Goal: Task Accomplishment & Management: Use online tool/utility

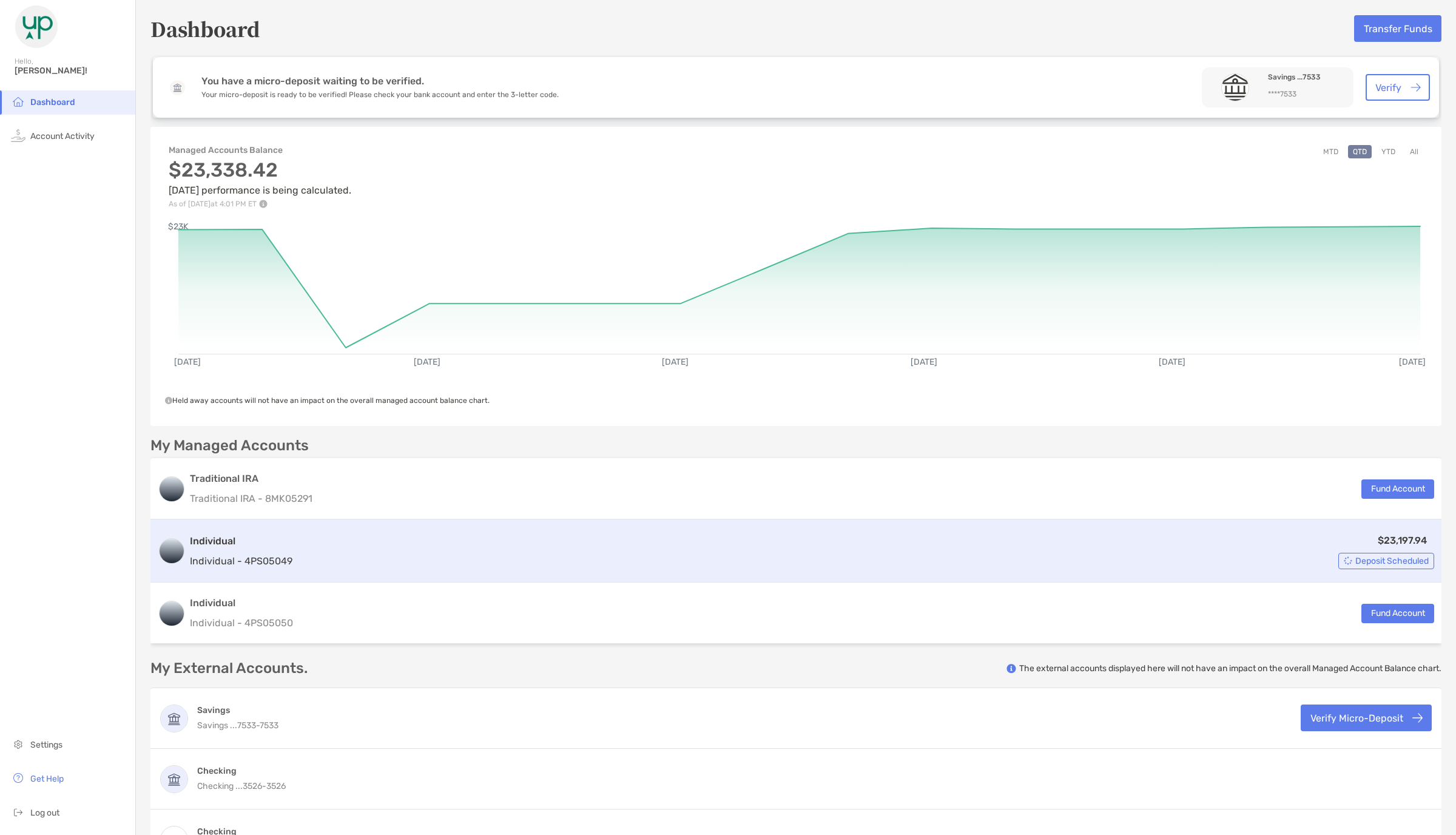
click at [727, 417] on div "$23,197.94 Deposit Scheduled" at bounding box center [866, 550] width 1137 height 36
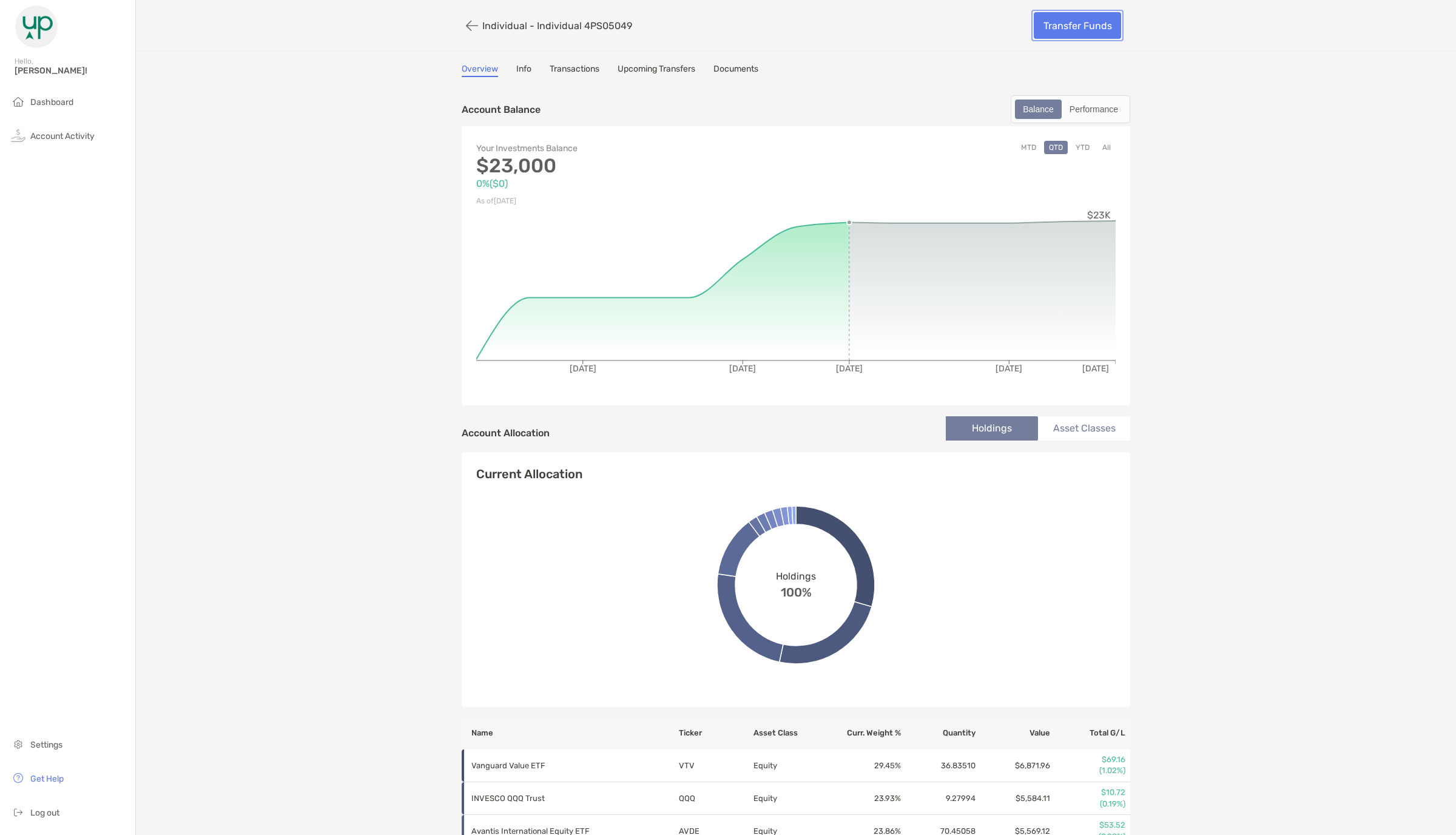
click at [727, 27] on link "Transfer Funds" at bounding box center [1078, 25] width 87 height 27
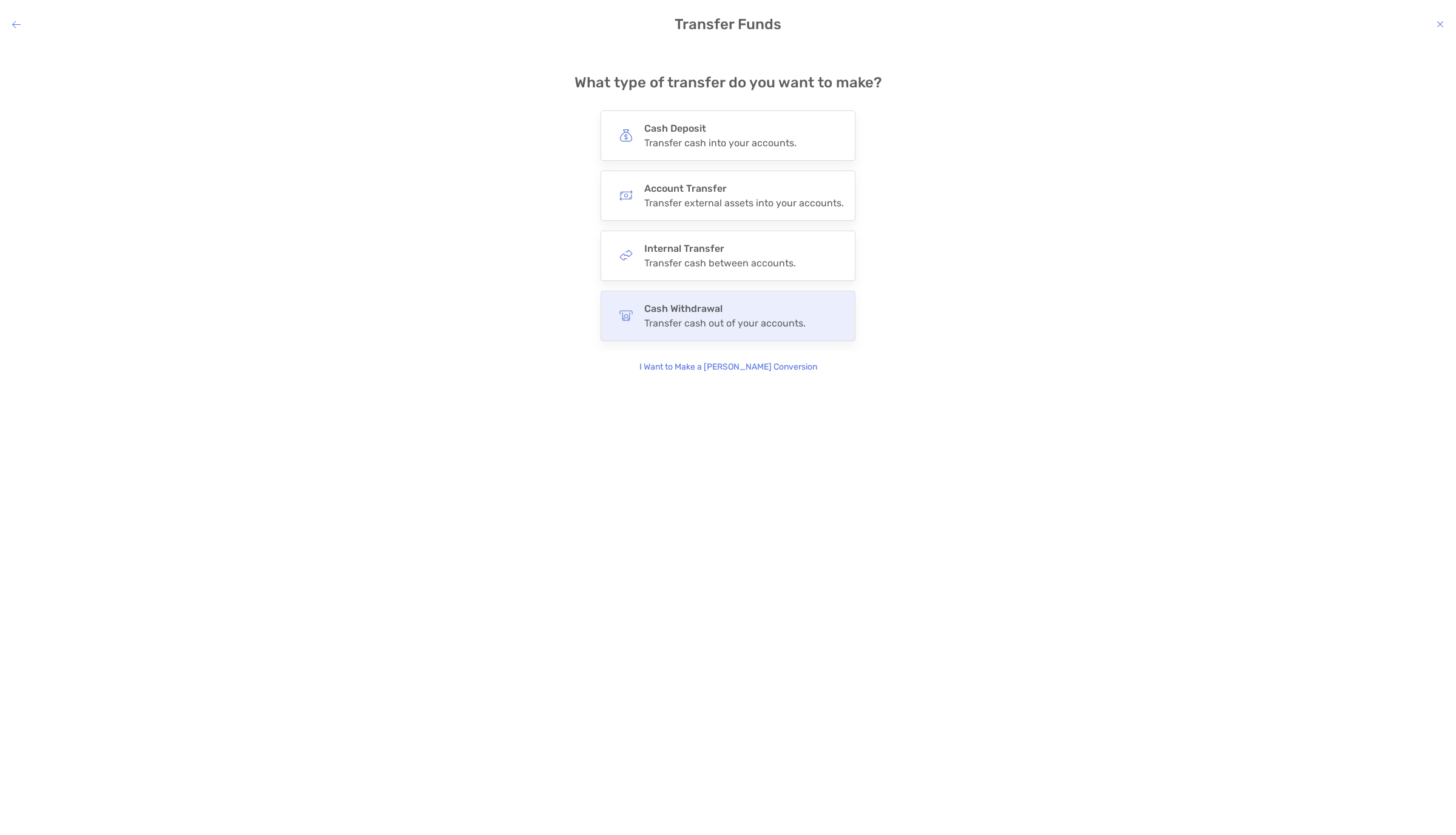
click at [712, 309] on h4 "Cash Withdrawal" at bounding box center [725, 308] width 161 height 11
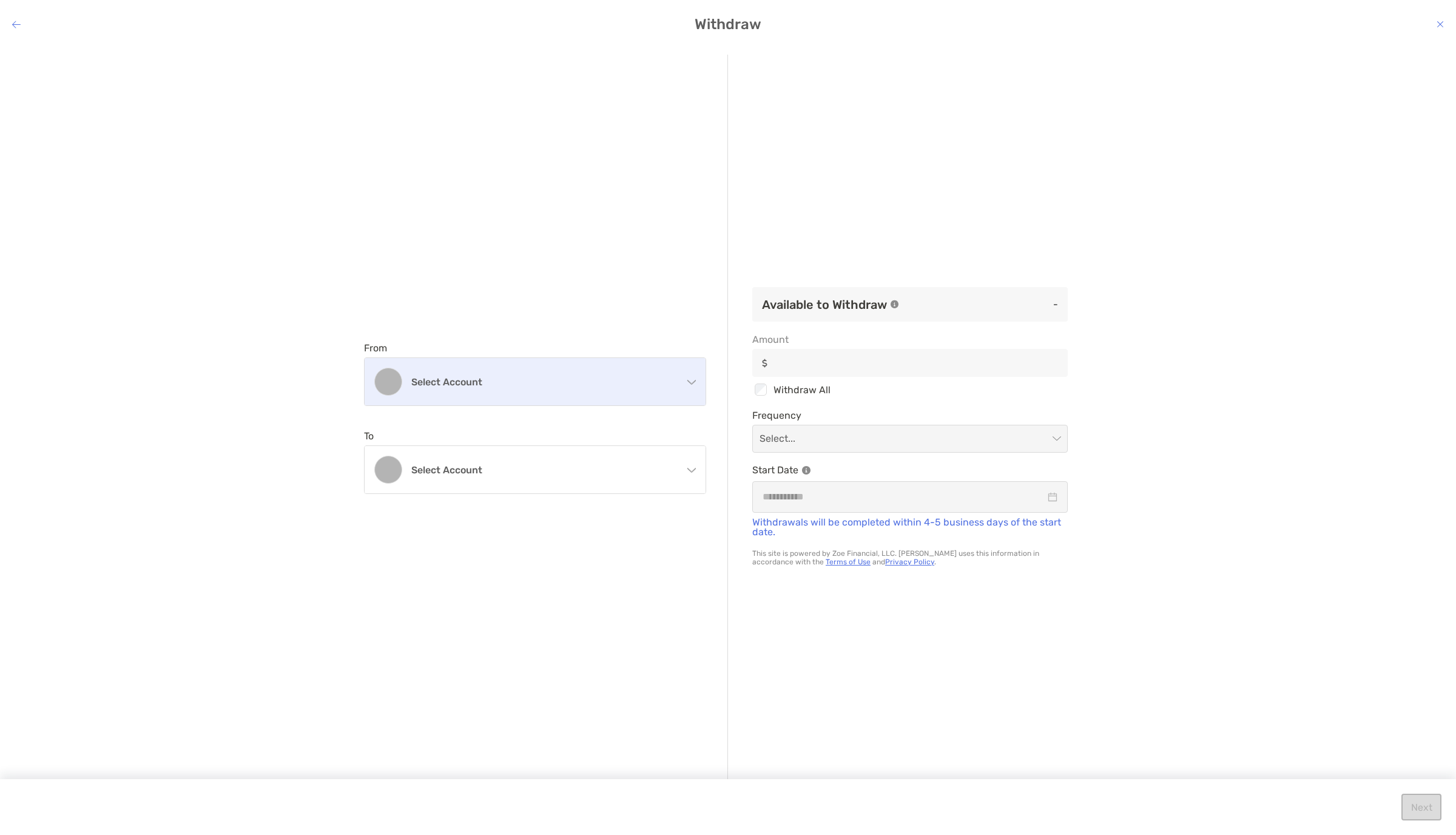
click at [577, 387] on div "Select account" at bounding box center [535, 381] width 341 height 48
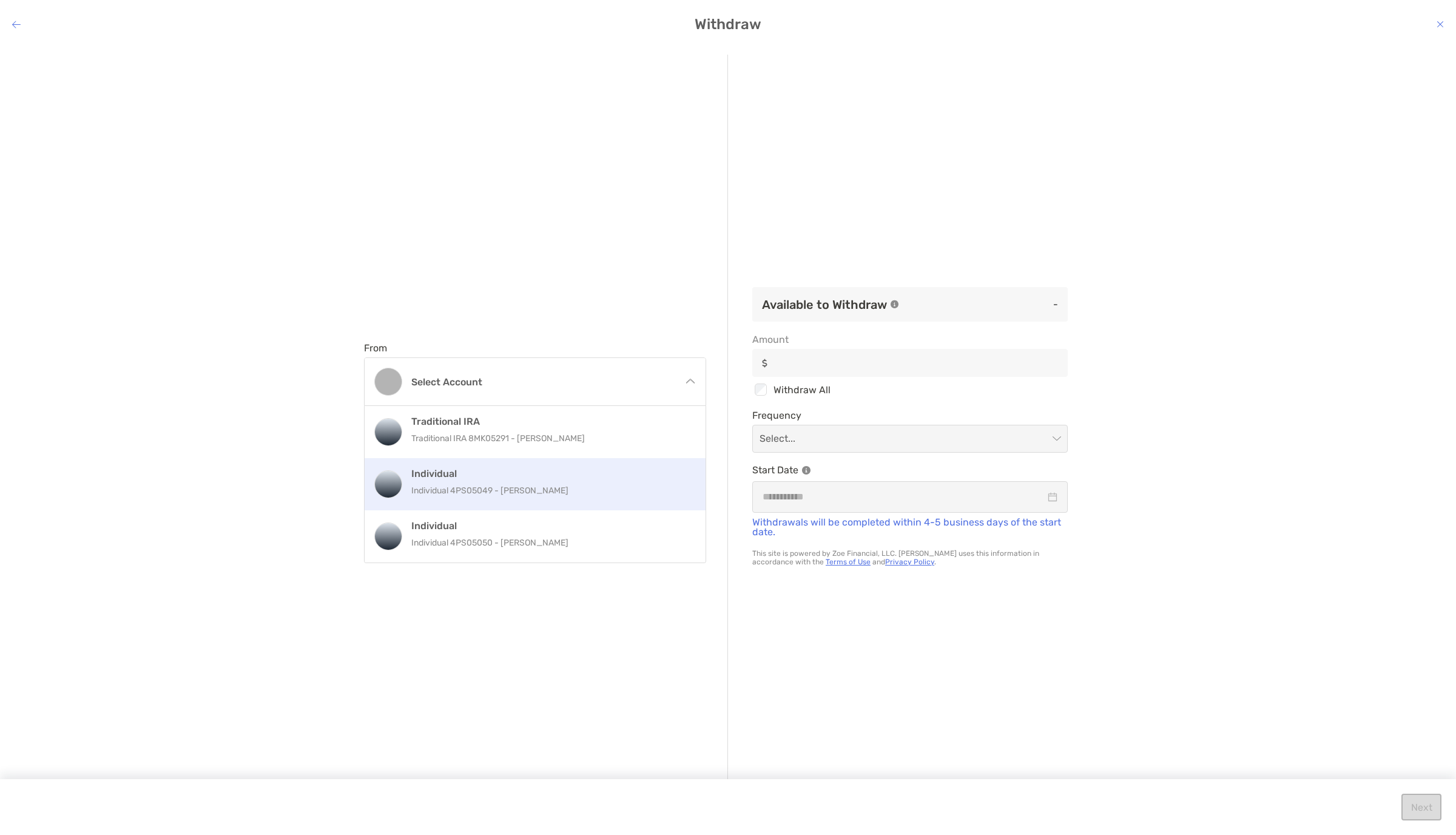
click at [511, 417] on p "Individual 4PS05049 - [PERSON_NAME]" at bounding box center [548, 490] width 274 height 15
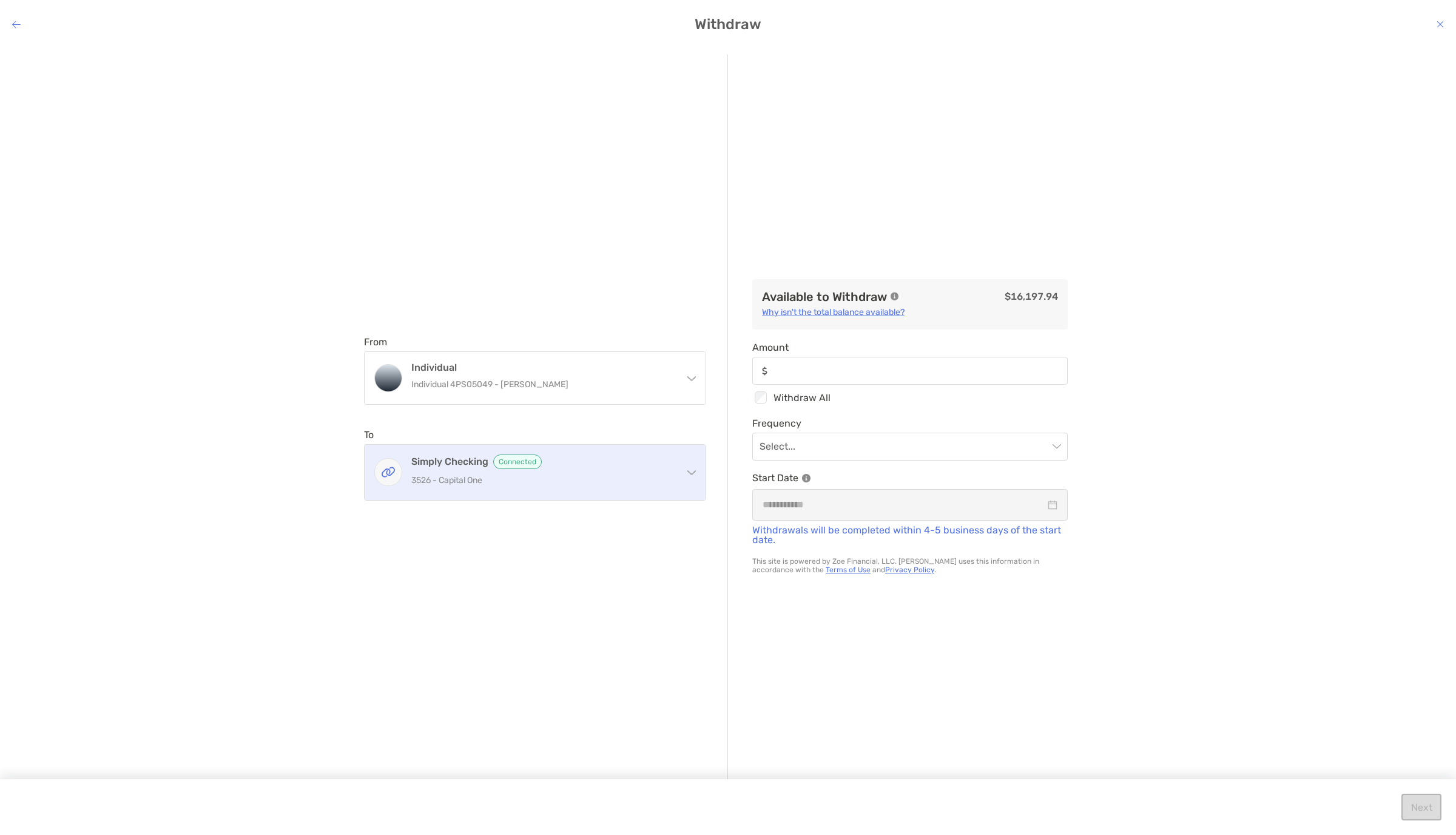
click at [628, 417] on div "Simply Checking Connected 3526 - Capital One" at bounding box center [535, 472] width 341 height 56
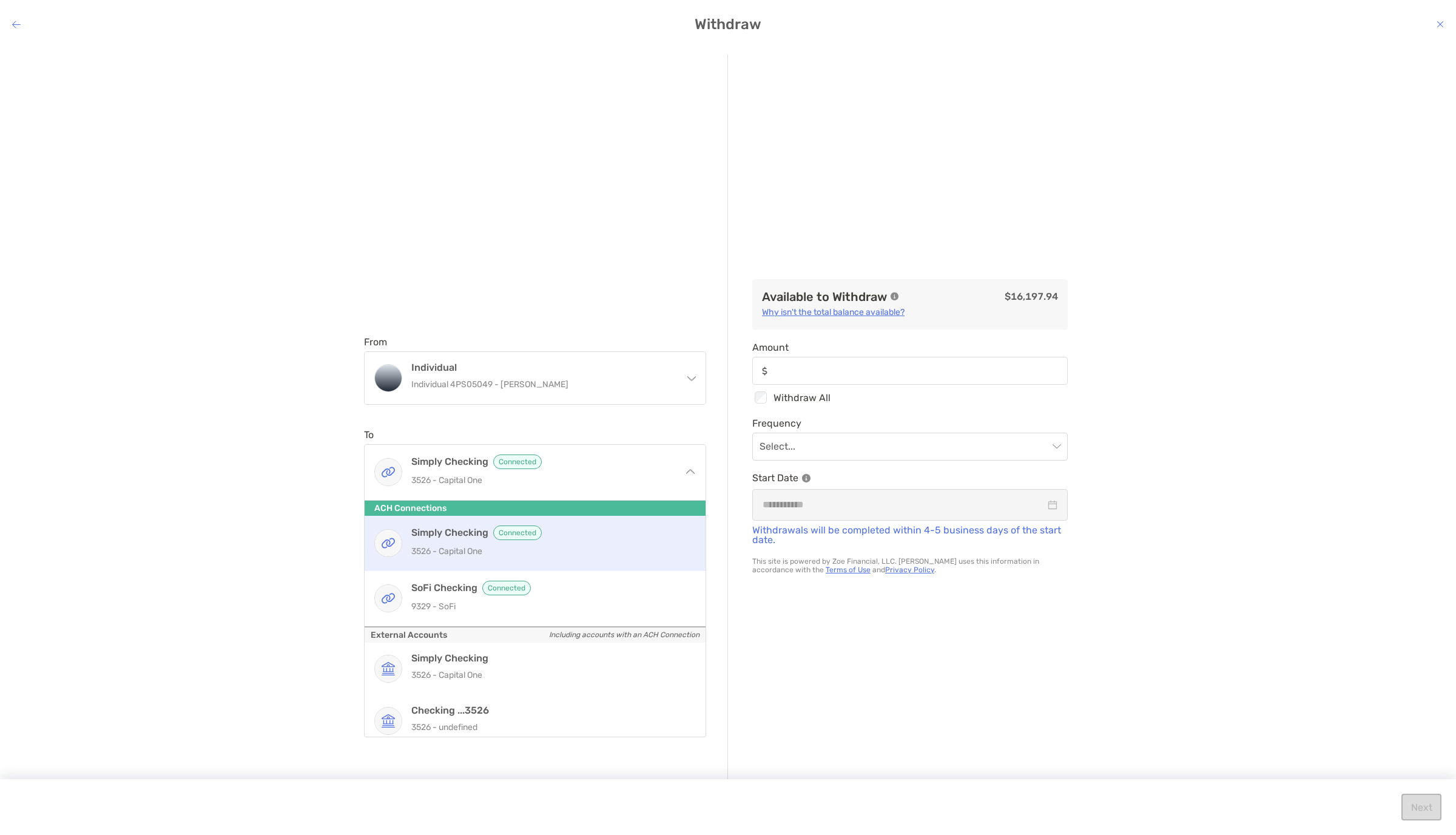
click at [597, 417] on p "3526 - Capital One" at bounding box center [548, 551] width 274 height 15
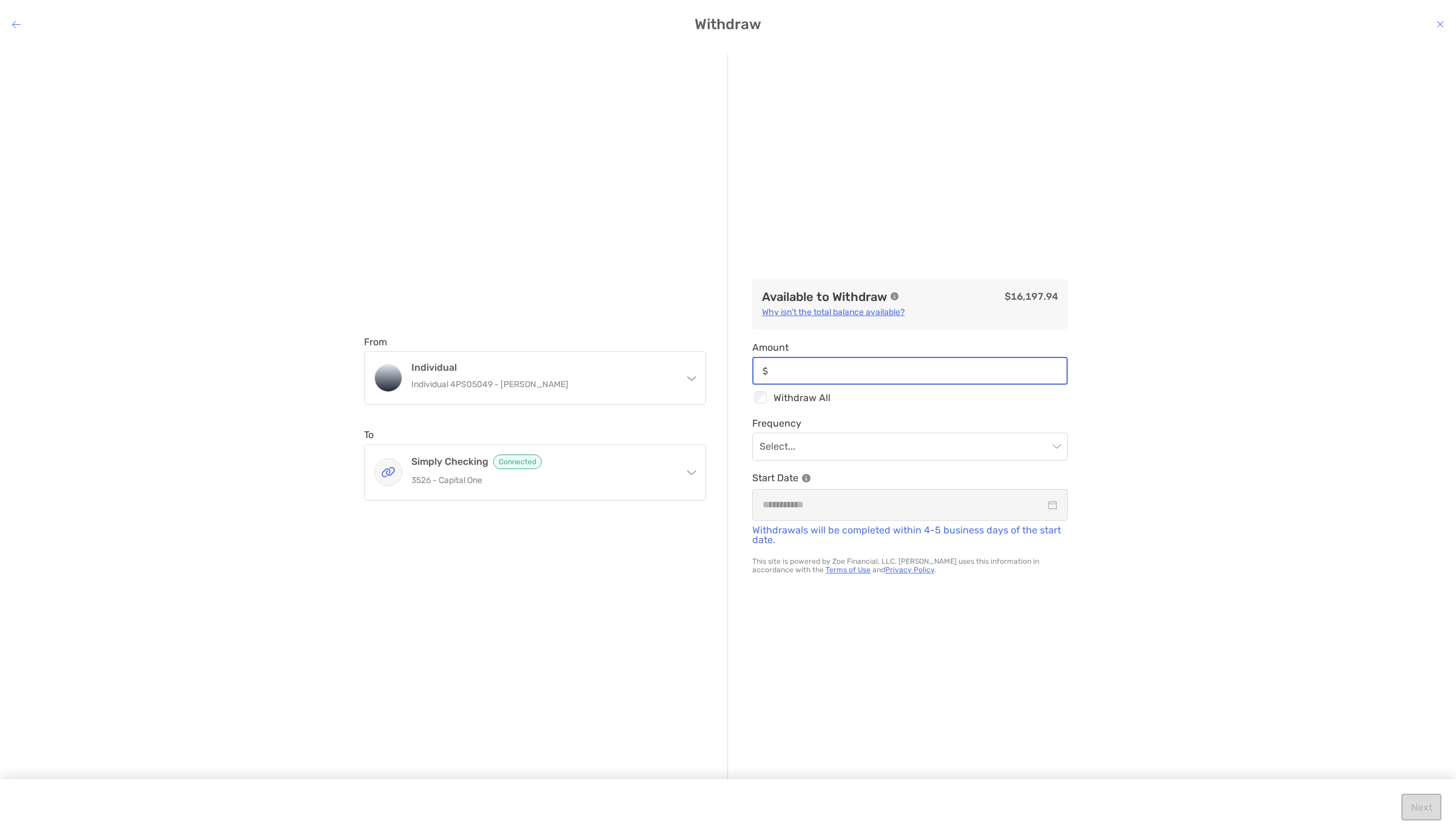
click at [727, 375] on input "Amount" at bounding box center [920, 370] width 294 height 10
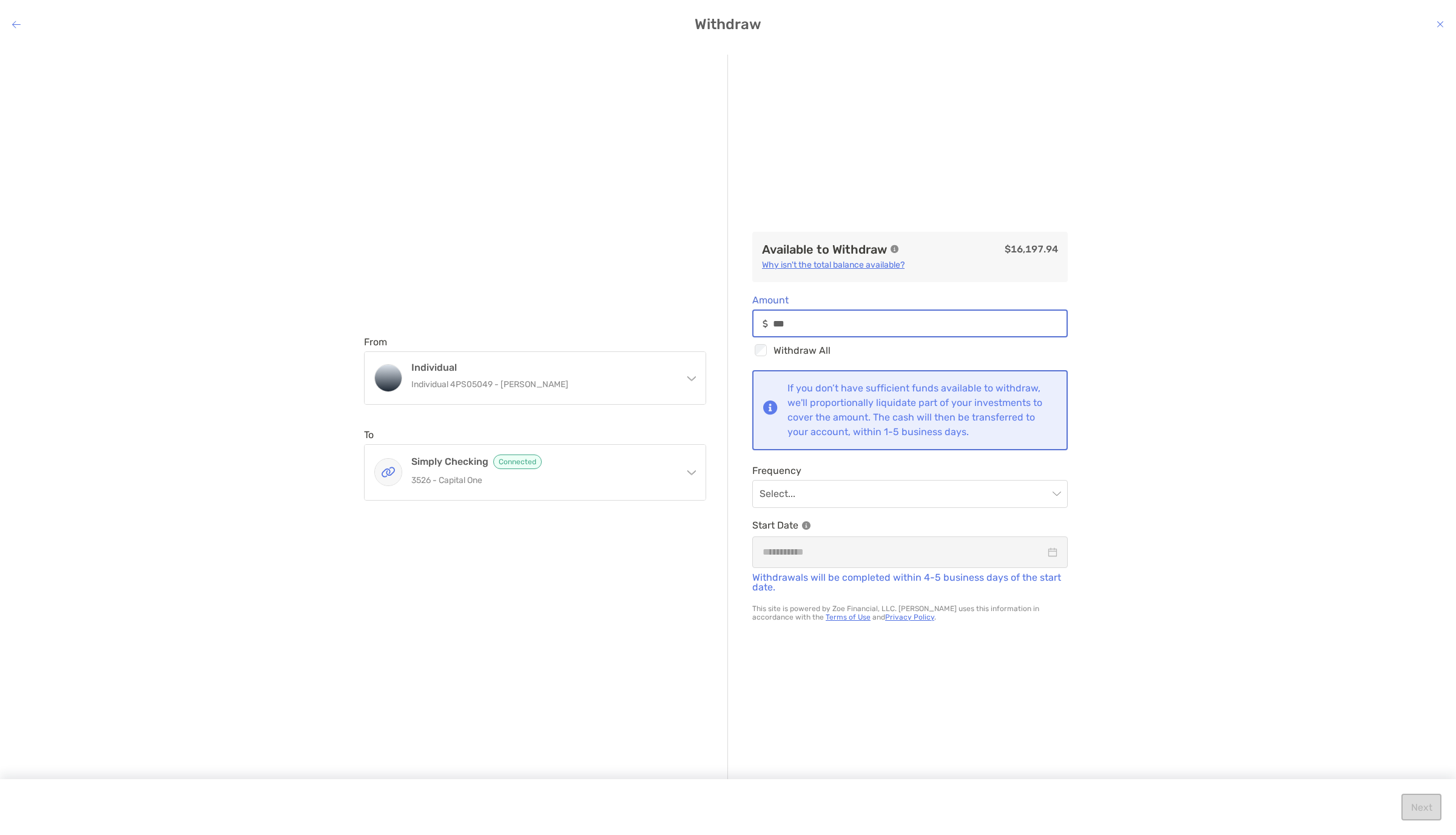
type input "***"
click at [727, 417] on div "If you don’t have sufficient funds available to withdraw, we'll proportionally …" at bounding box center [910, 410] width 316 height 80
click at [727, 417] on input "modal" at bounding box center [904, 494] width 289 height 27
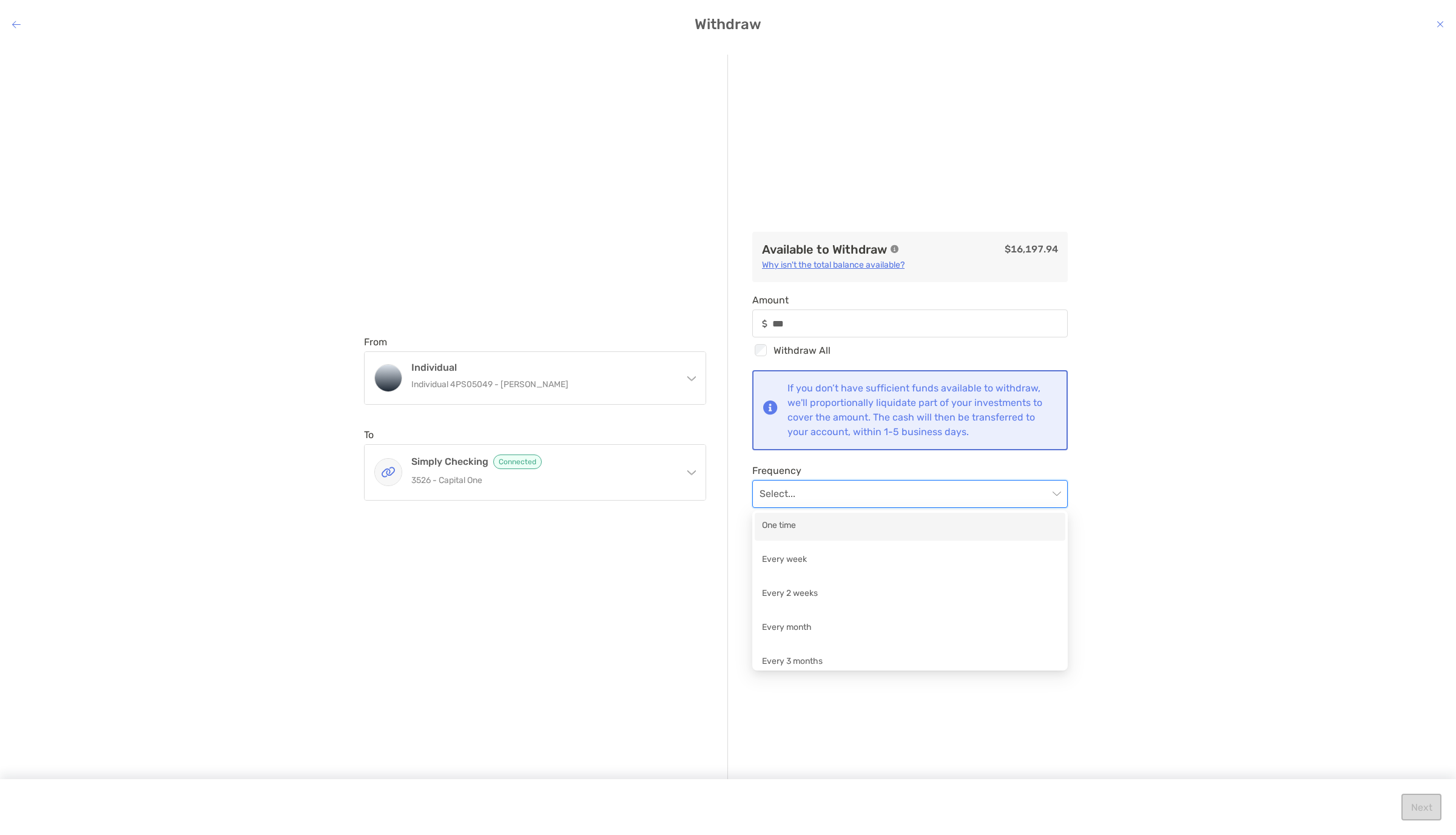
click at [727, 417] on div "One time" at bounding box center [910, 526] width 296 height 15
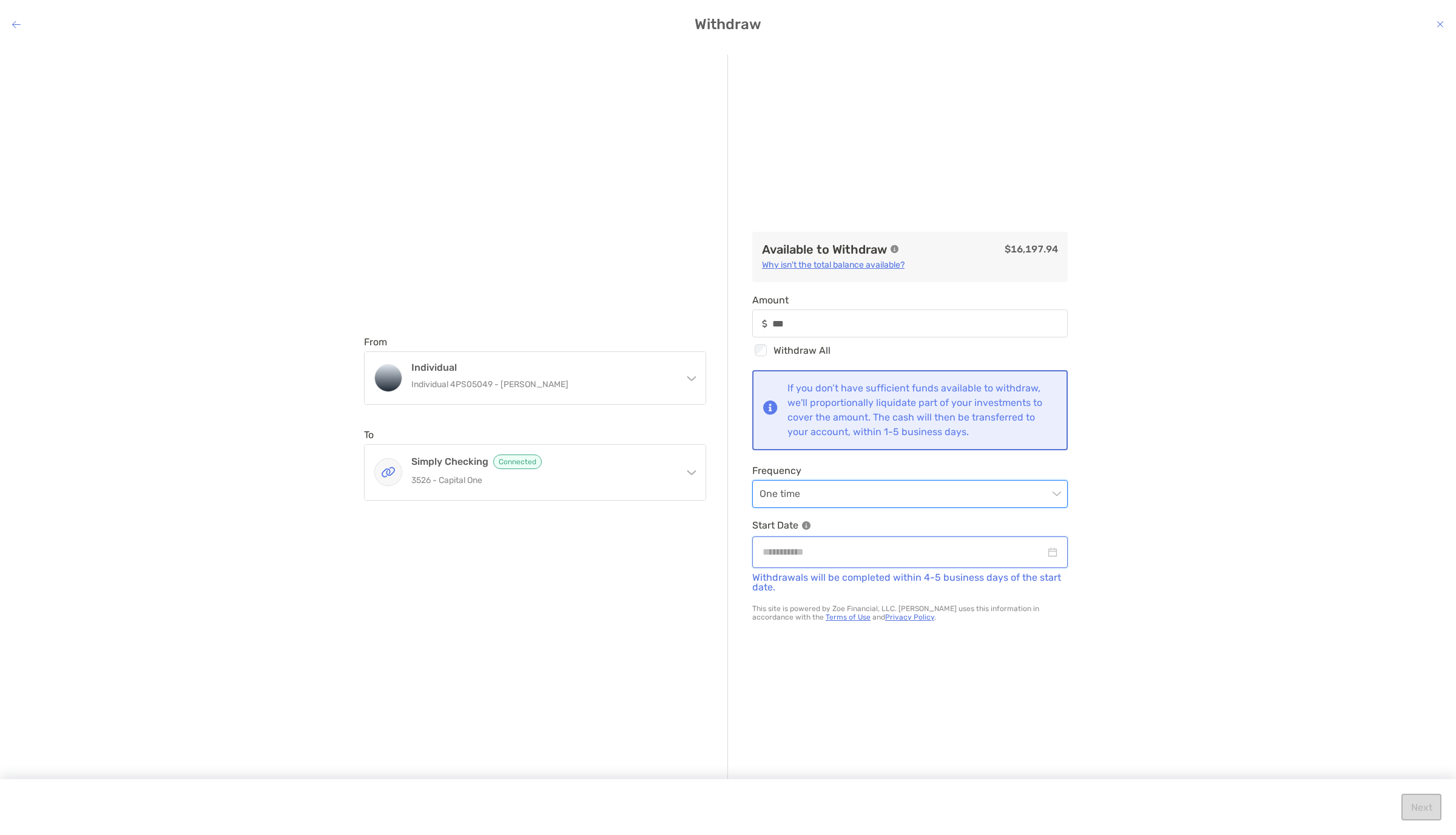
click at [727, 417] on input "modal" at bounding box center [904, 552] width 283 height 15
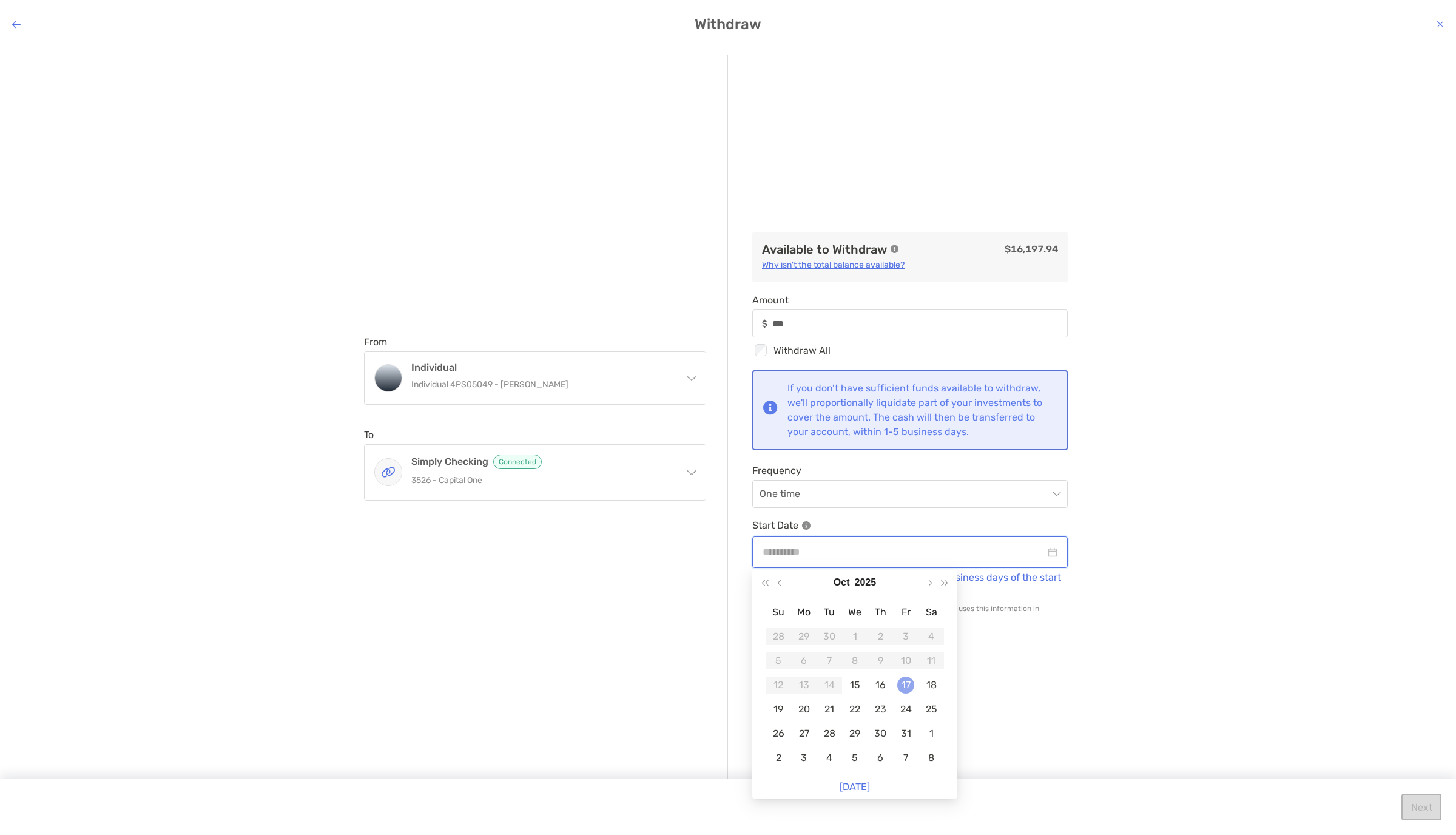
type input "**********"
click at [727, 417] on div "17" at bounding box center [905, 684] width 17 height 17
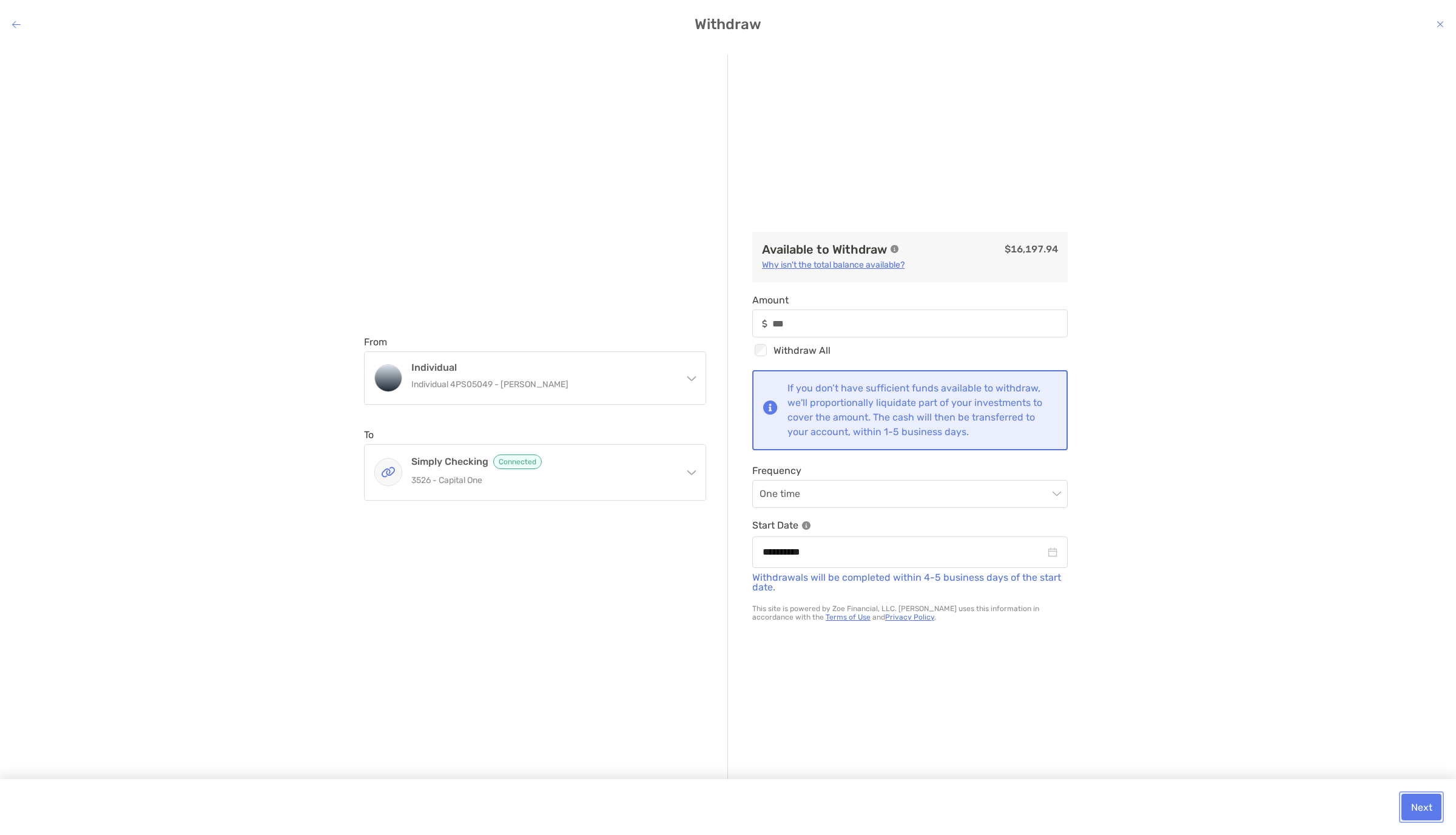
click at [727, 417] on button "Next" at bounding box center [1421, 806] width 40 height 27
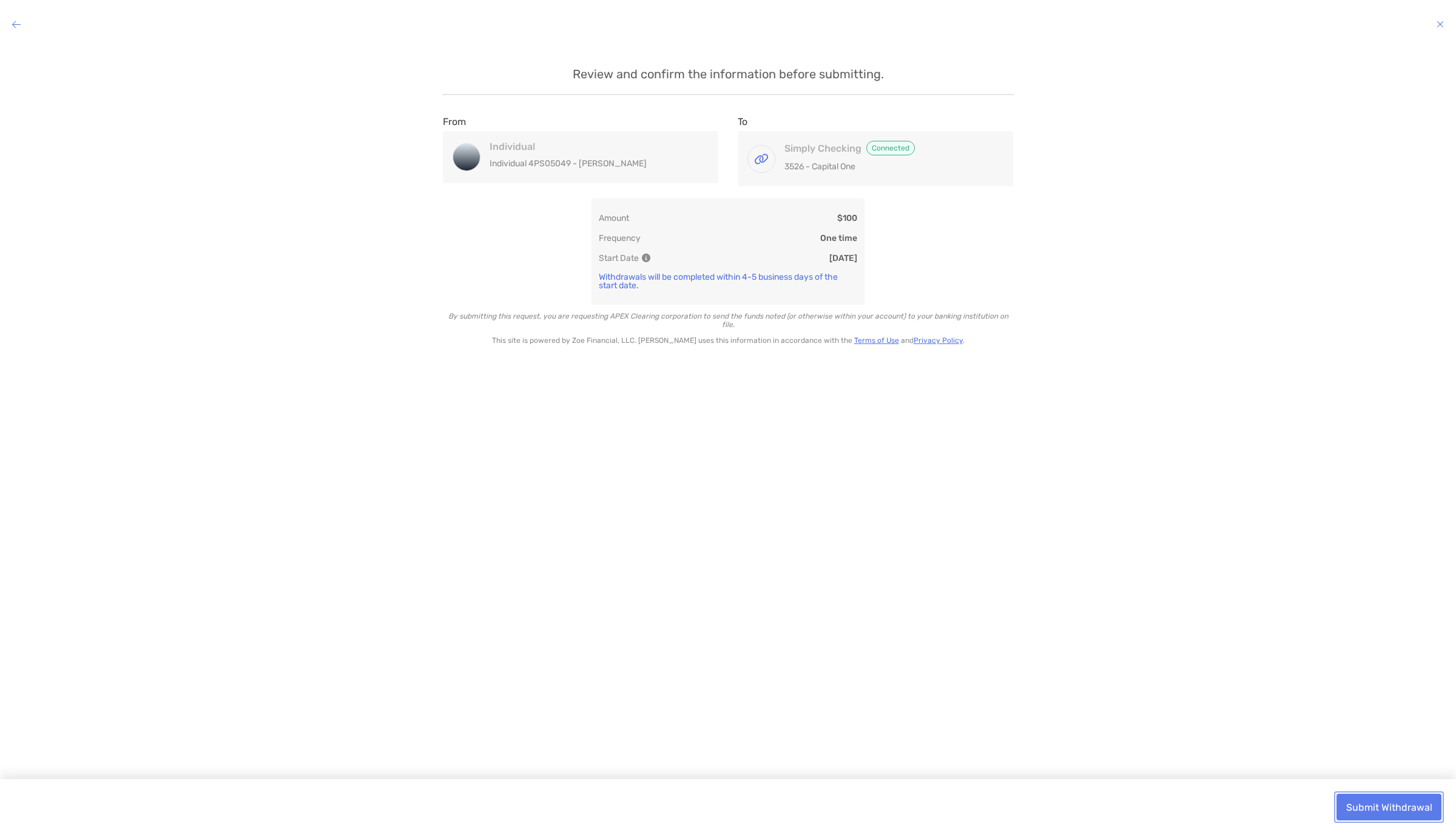
click at [727, 417] on button "Submit Withdrawal" at bounding box center [1389, 806] width 105 height 27
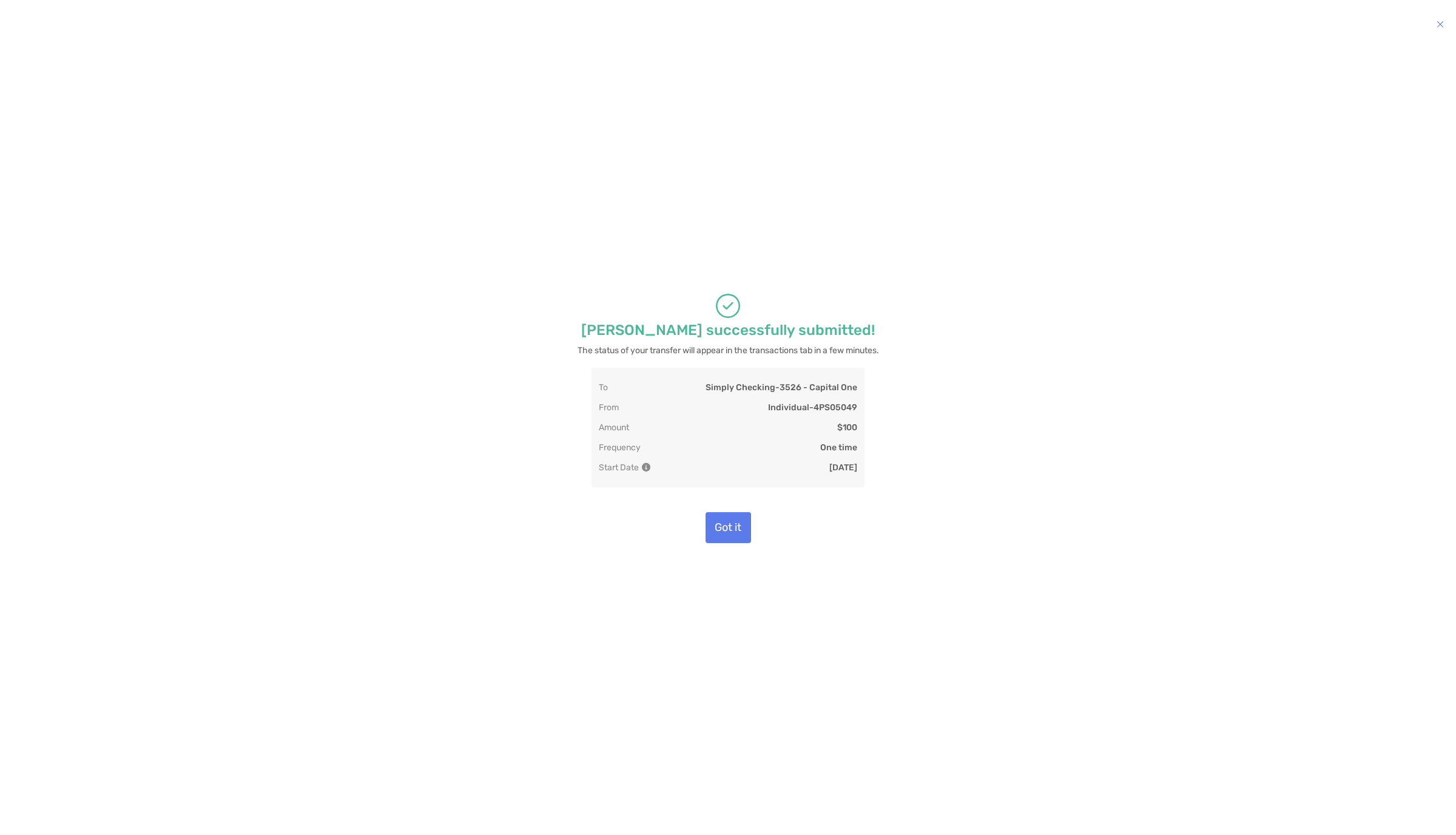
click at [387, 30] on h4 "modal" at bounding box center [728, 24] width 1456 height 17
click at [724, 417] on button "Got it" at bounding box center [728, 527] width 46 height 31
